Goal: Find specific page/section: Find specific page/section

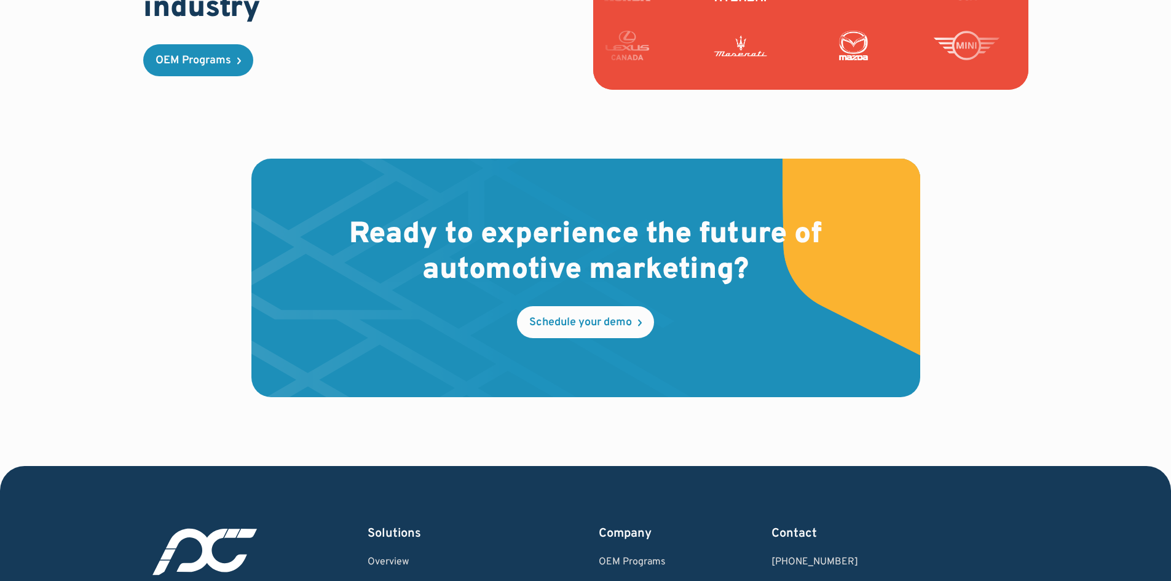
scroll to position [3626, 0]
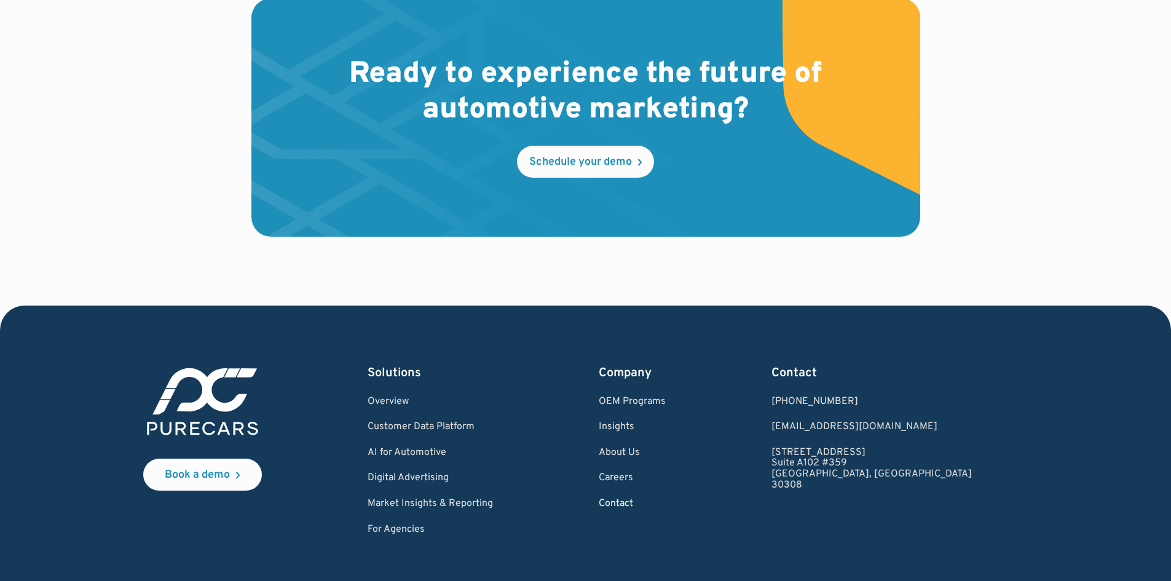
click at [666, 498] on link "Contact" at bounding box center [632, 503] width 67 height 11
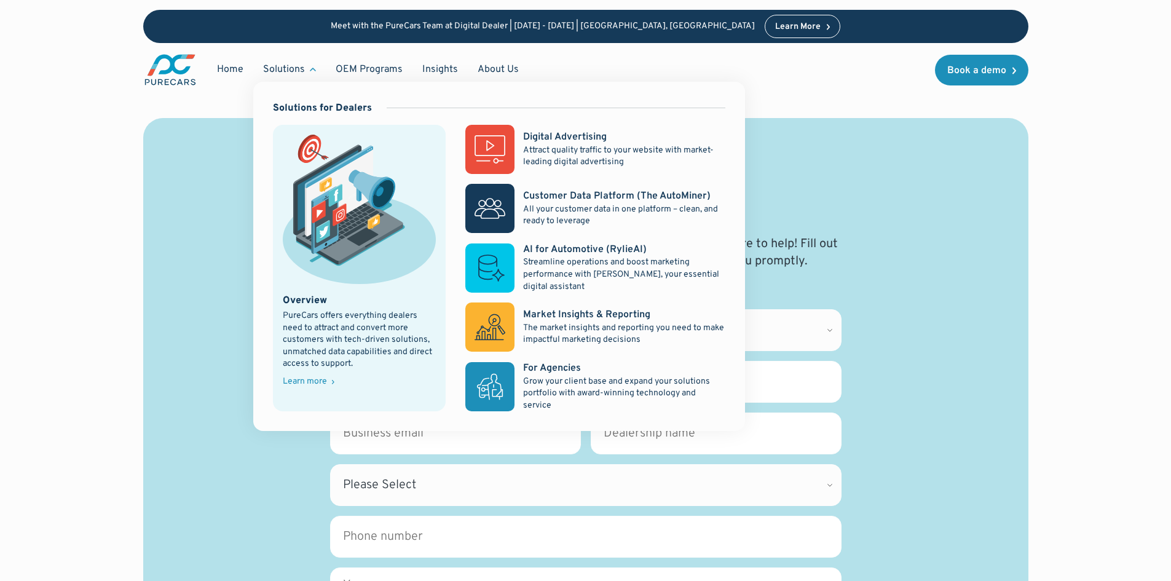
click at [331, 250] on img at bounding box center [360, 209] width 154 height 149
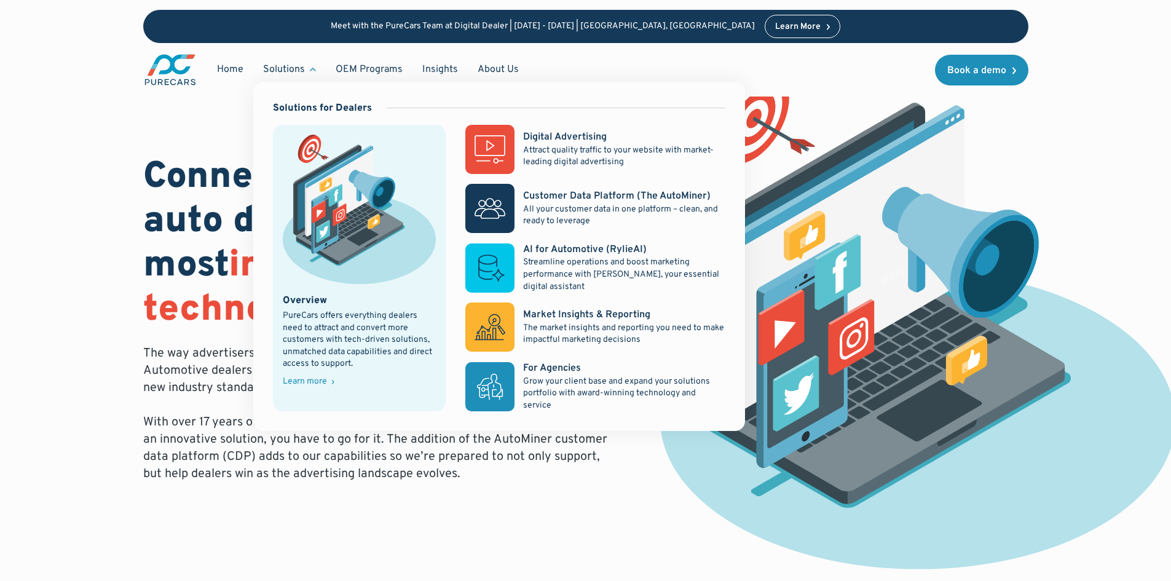
click at [330, 290] on link "Overview PureCars offers everything dealers need to attract and convert more cu…" at bounding box center [359, 268] width 173 height 286
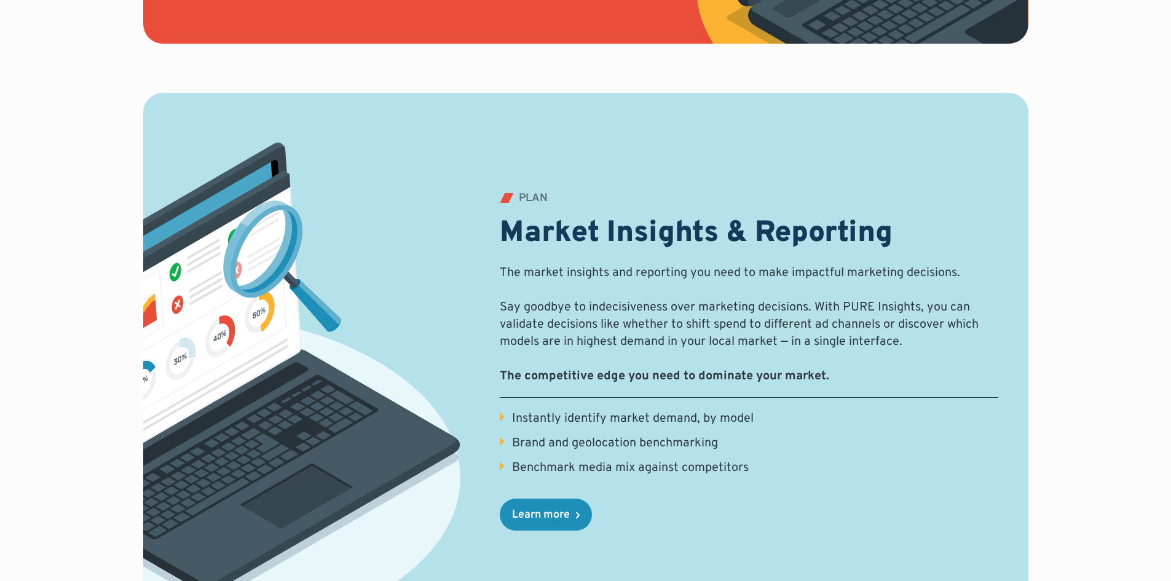
scroll to position [1598, 0]
